Goal: Navigation & Orientation: Find specific page/section

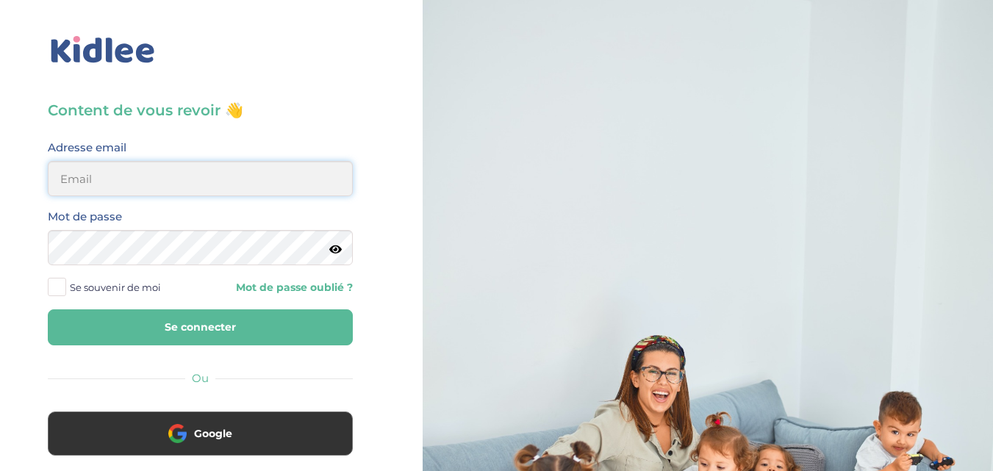
type input "[EMAIL_ADDRESS][DOMAIN_NAME]"
click at [240, 178] on input "salahnadia761@gmail.com" at bounding box center [200, 178] width 305 height 35
click at [218, 320] on button "Se connecter" at bounding box center [200, 327] width 305 height 36
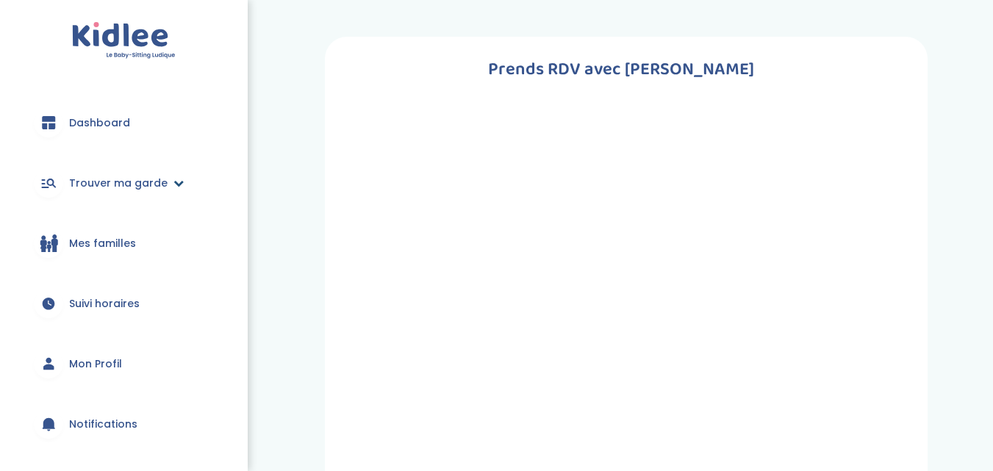
click at [132, 186] on span "Trouver ma garde" at bounding box center [118, 183] width 98 height 15
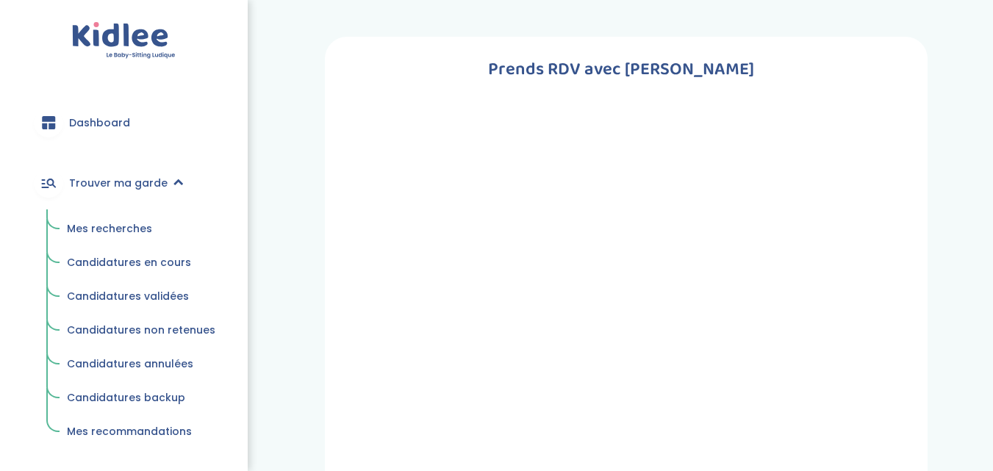
click at [114, 220] on link "Mes recherches" at bounding box center [141, 229] width 169 height 28
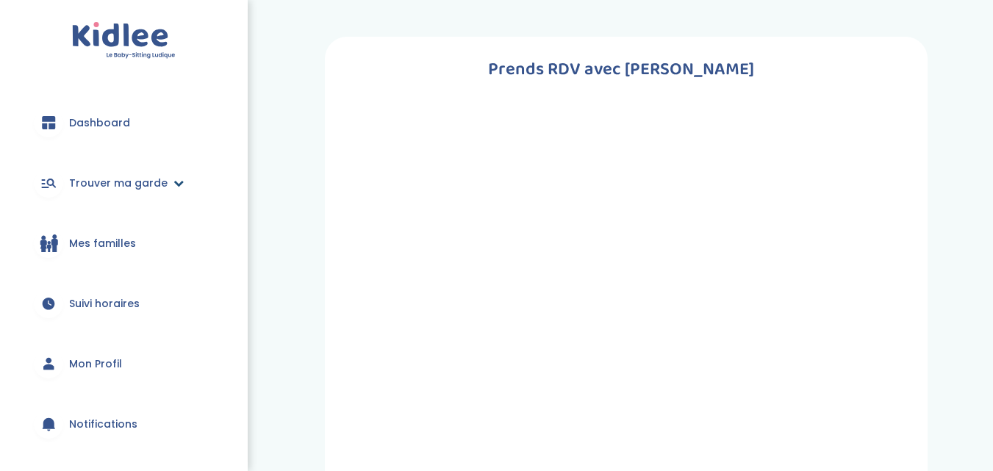
click at [177, 184] on icon at bounding box center [178, 183] width 10 height 10
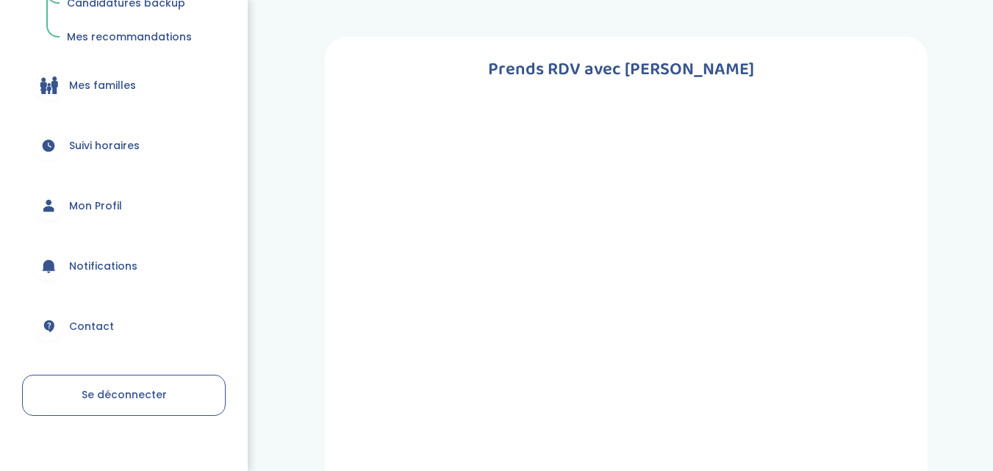
scroll to position [413, 0]
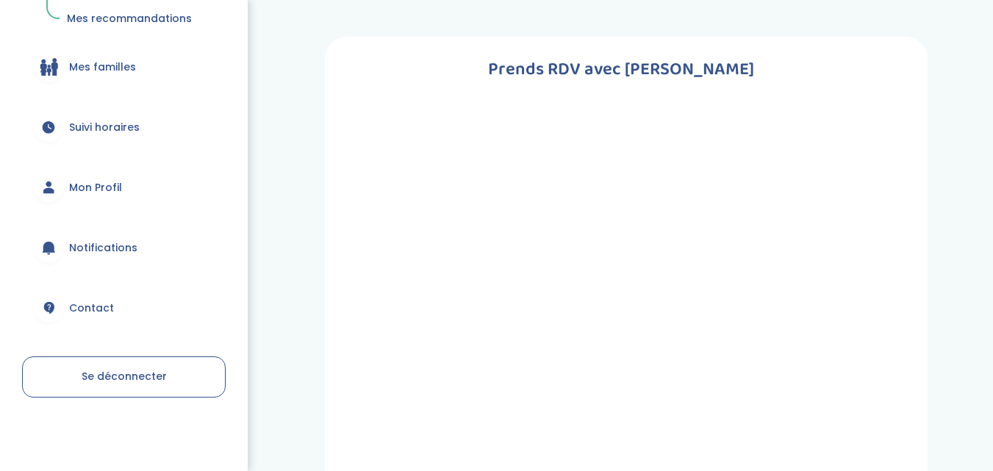
click at [104, 180] on span "Mon Profil" at bounding box center [95, 187] width 53 height 15
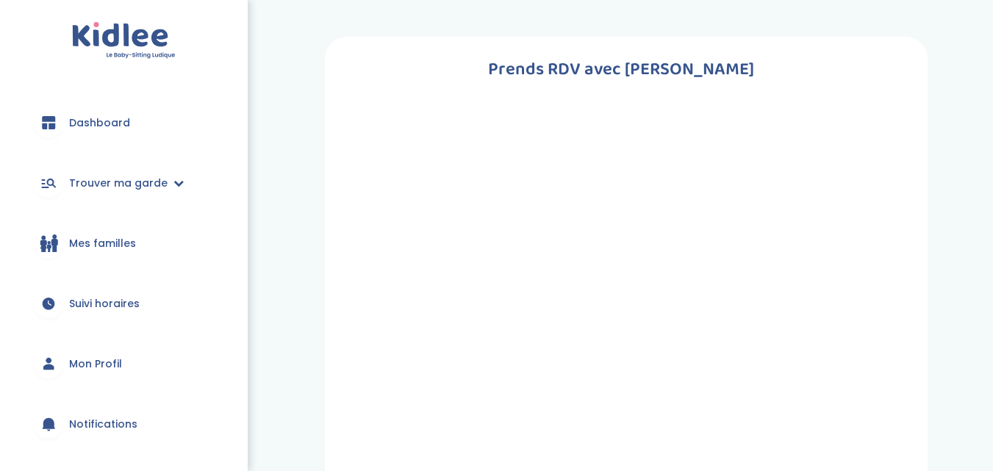
click at [50, 130] on icon at bounding box center [49, 123] width 18 height 18
click at [148, 192] on link "Trouver ma garde" at bounding box center [124, 183] width 204 height 53
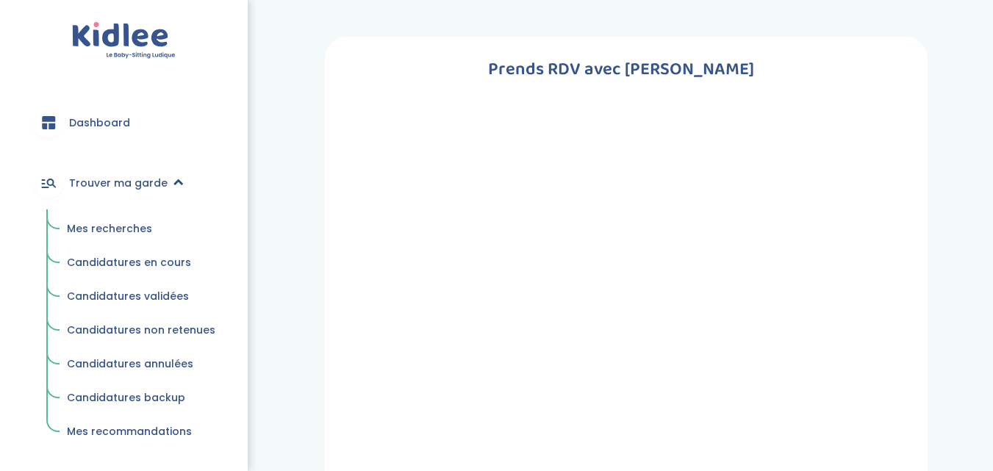
scroll to position [413, 0]
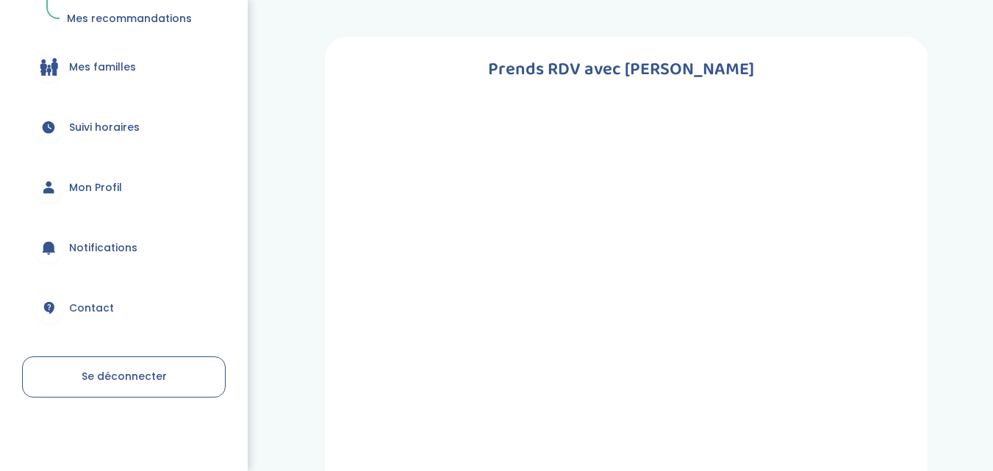
click at [140, 387] on link "Se déconnecter" at bounding box center [124, 376] width 204 height 41
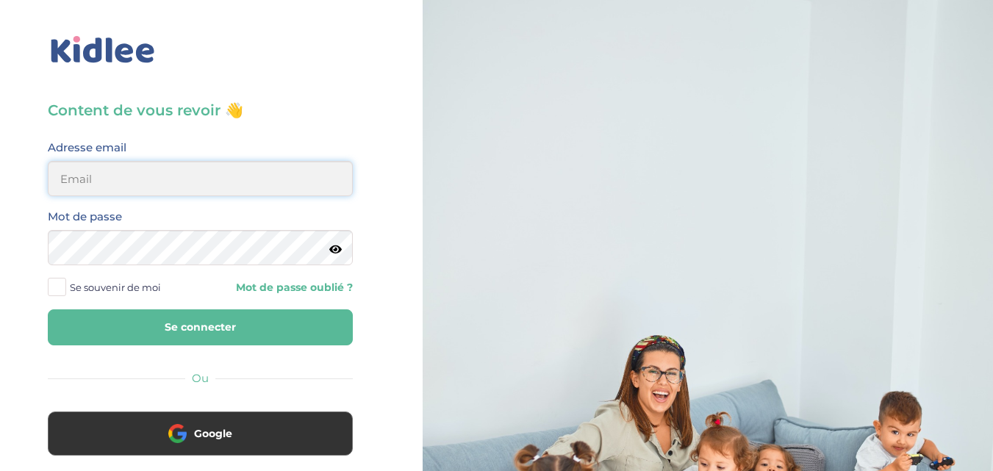
type input "salahnadia761@gmail.com"
click at [337, 248] on icon at bounding box center [335, 249] width 12 height 11
click at [129, 315] on button "Se connecter" at bounding box center [200, 327] width 305 height 36
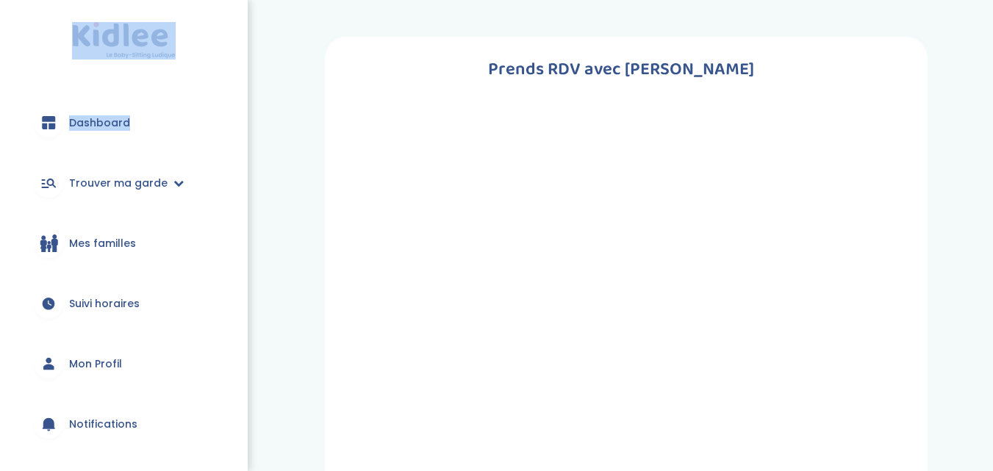
drag, startPoint x: 240, startPoint y: 33, endPoint x: 243, endPoint y: 179, distance: 145.5
click at [243, 179] on div "Dashboard Trouver ma garde Mes recherches Candidatures en cours Candidatures va…" at bounding box center [124, 235] width 248 height 471
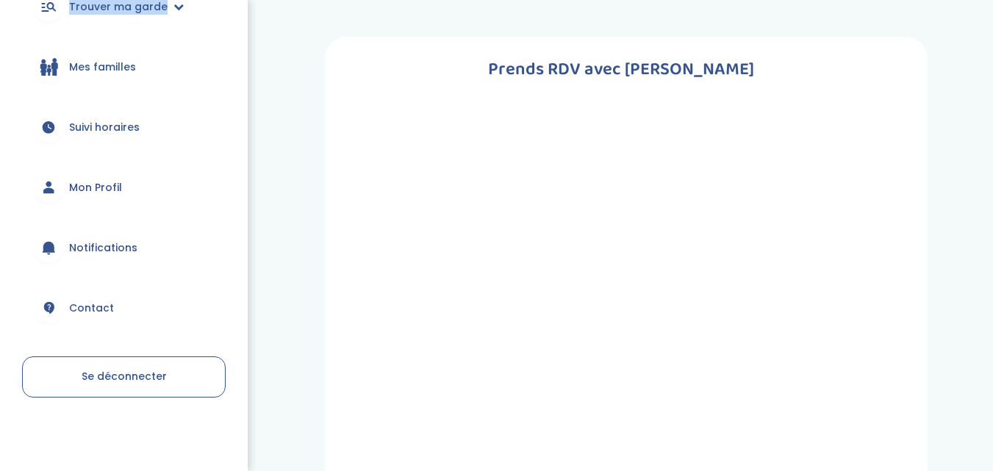
click at [63, 388] on link "Se déconnecter" at bounding box center [124, 376] width 204 height 41
